Goal: Task Accomplishment & Management: Manage account settings

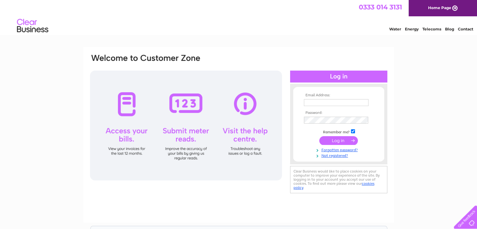
type input "davidtodd@kwuk.com"
click at [344, 139] on input "submit" at bounding box center [338, 140] width 39 height 9
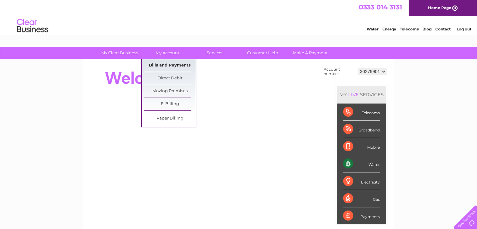
click at [171, 67] on link "Bills and Payments" at bounding box center [170, 65] width 52 height 13
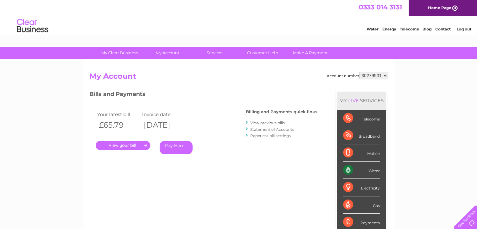
click at [128, 144] on link "." at bounding box center [123, 145] width 55 height 9
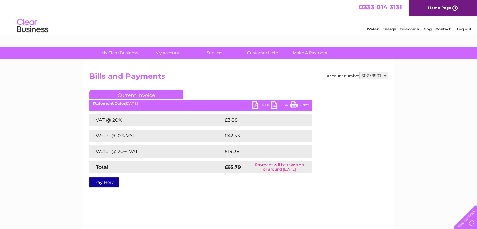
click at [264, 103] on link "PDF" at bounding box center [262, 105] width 19 height 9
